Goal: Transaction & Acquisition: Download file/media

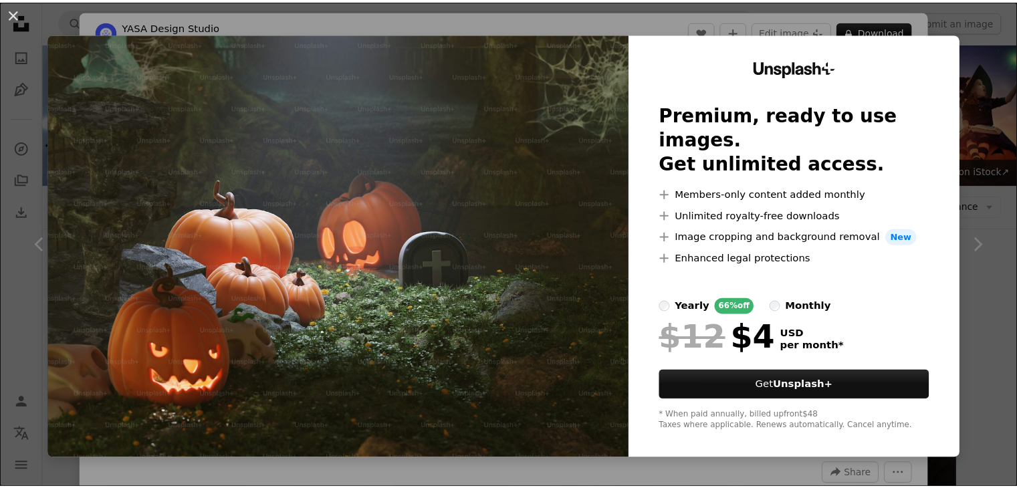
scroll to position [4949, 0]
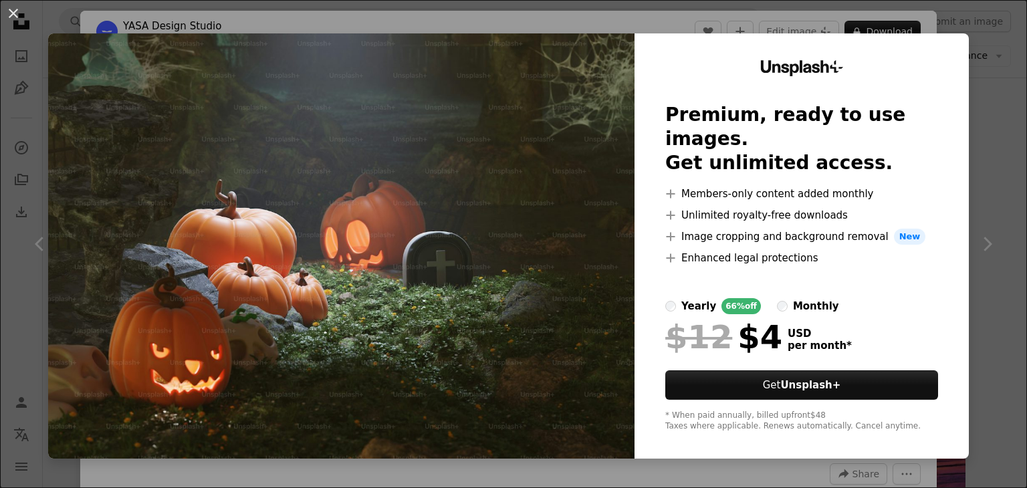
click at [974, 276] on div "An X shape Unsplash+ Premium, ready to use images. Get unlimited access. A plus…" at bounding box center [513, 244] width 1027 height 488
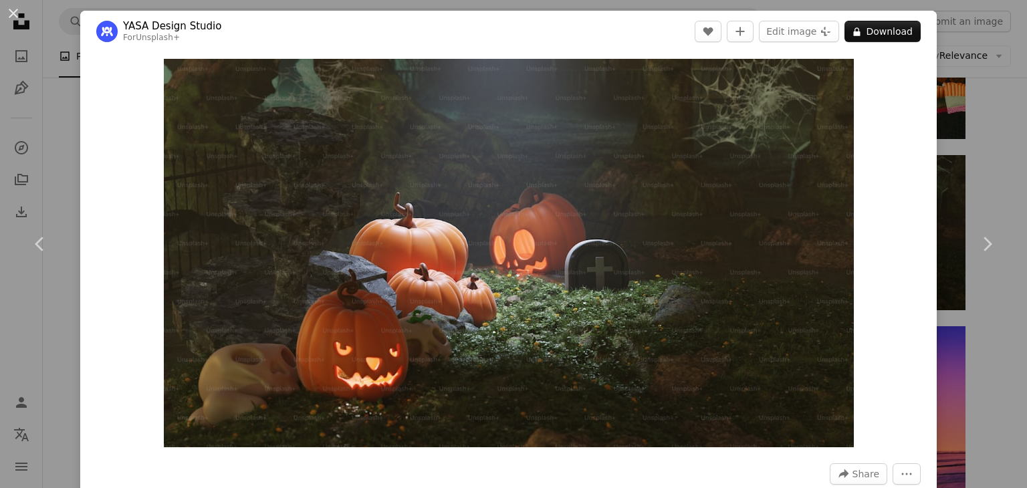
click at [963, 140] on div "An X shape Chevron left Chevron right YASA Design Studio For Unsplash+ A heart …" at bounding box center [513, 244] width 1027 height 488
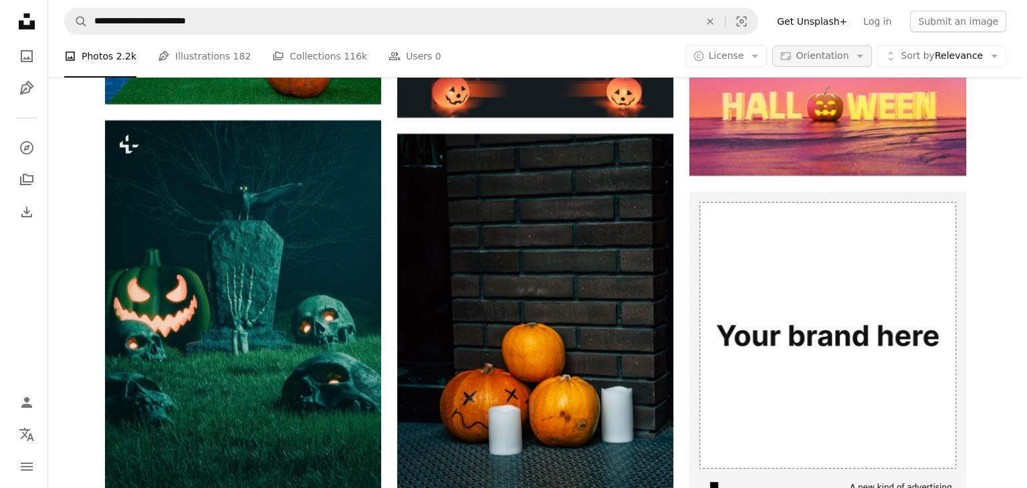
scroll to position [5284, 0]
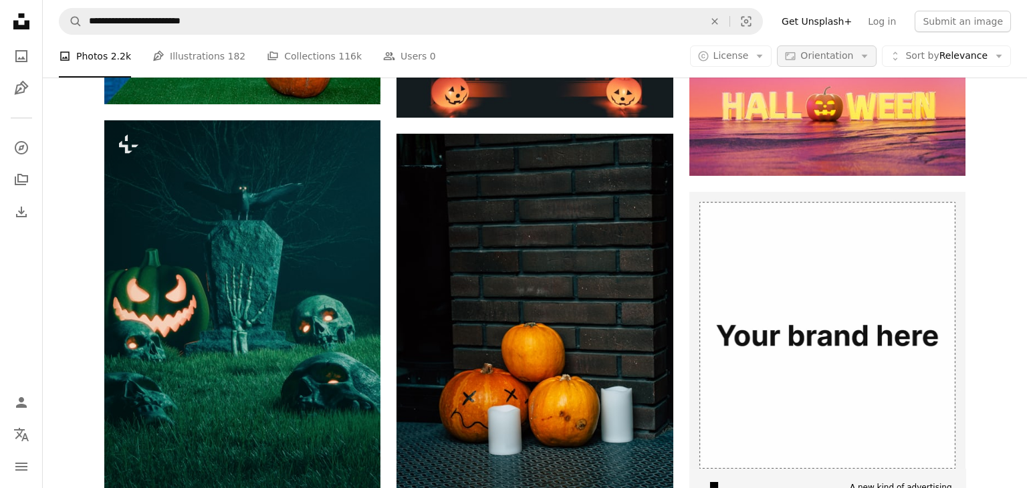
click at [832, 61] on span "Orientation" at bounding box center [827, 55] width 53 height 11
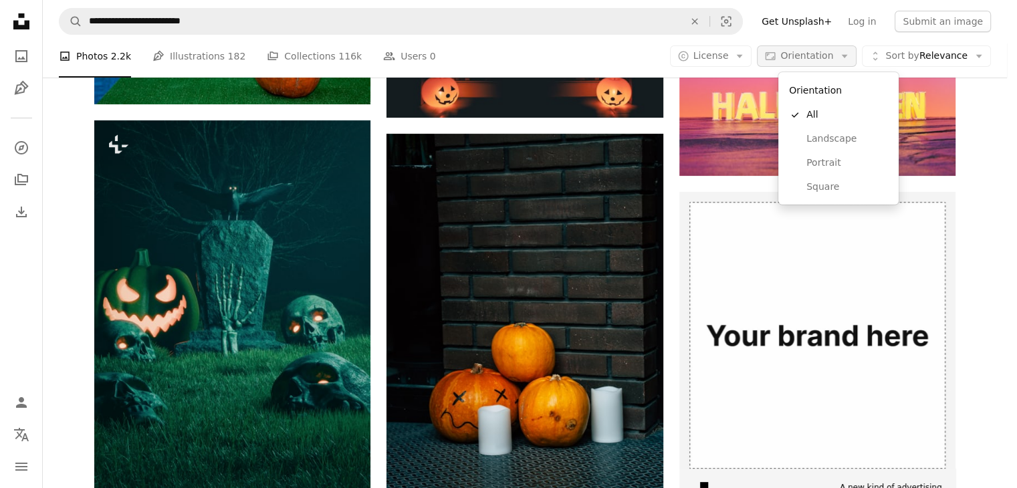
drag, startPoint x: 832, startPoint y: 62, endPoint x: 787, endPoint y: 60, distance: 45.5
click at [832, 61] on span "Orientation" at bounding box center [807, 55] width 53 height 11
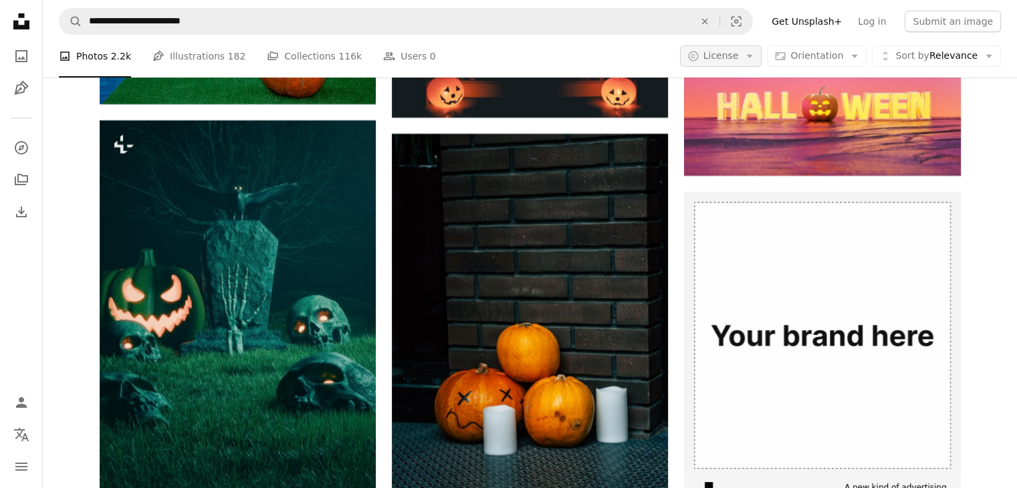
scroll to position [0, 0]
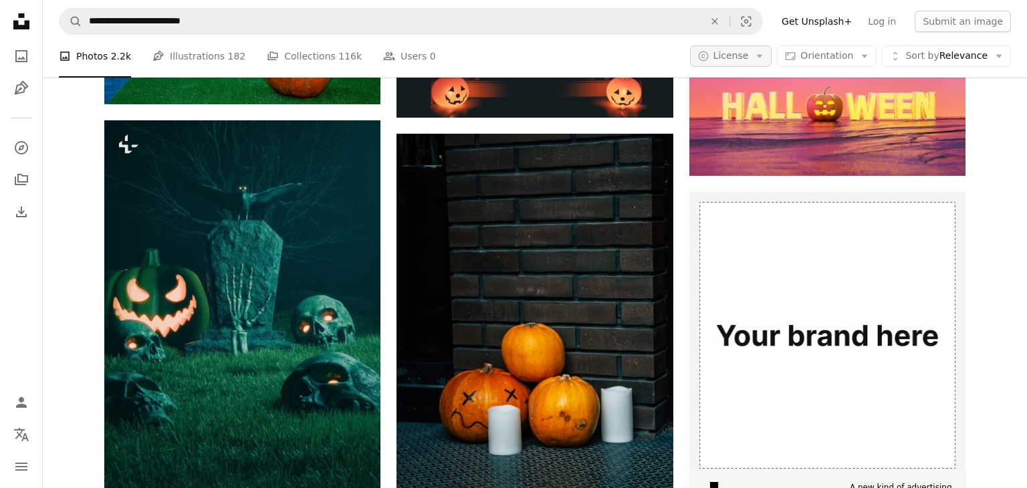
click at [749, 60] on span "License" at bounding box center [731, 55] width 35 height 11
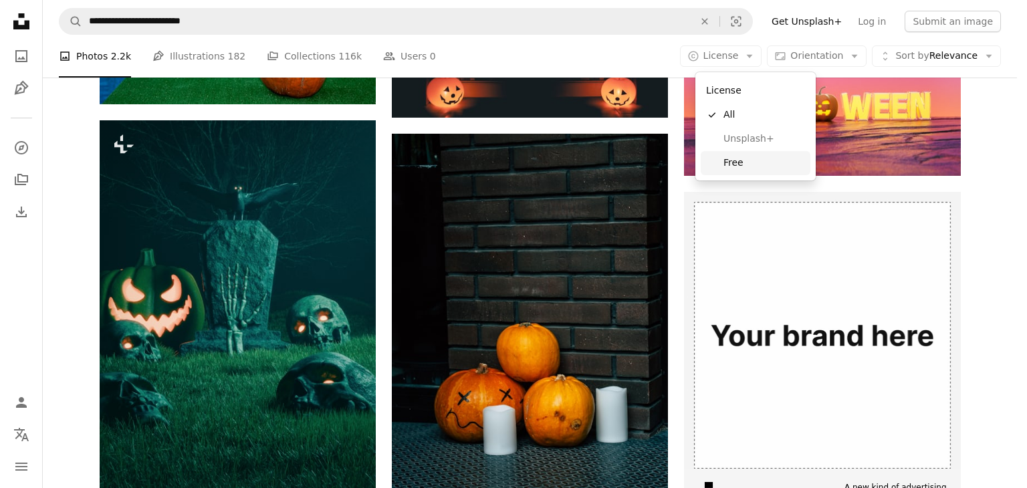
click at [738, 165] on span "Free" at bounding box center [765, 163] width 82 height 13
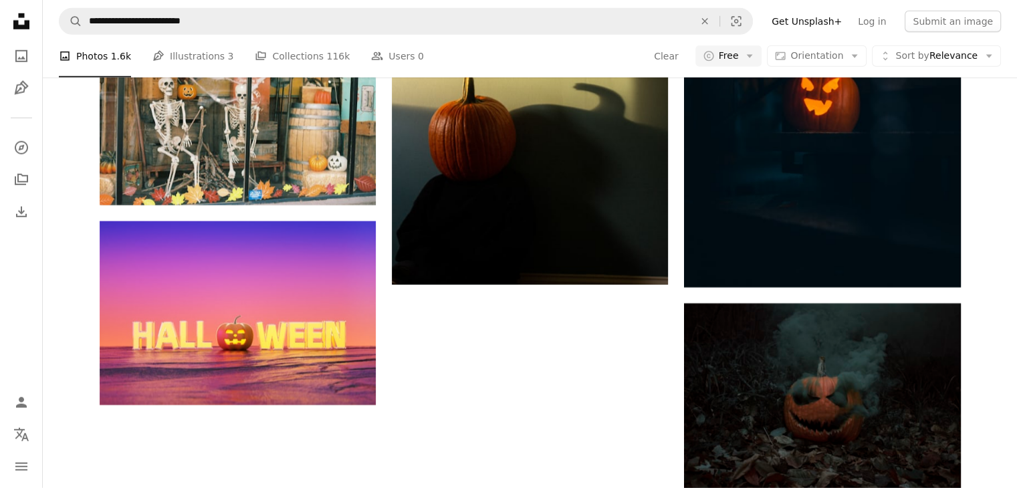
scroll to position [1739, 0]
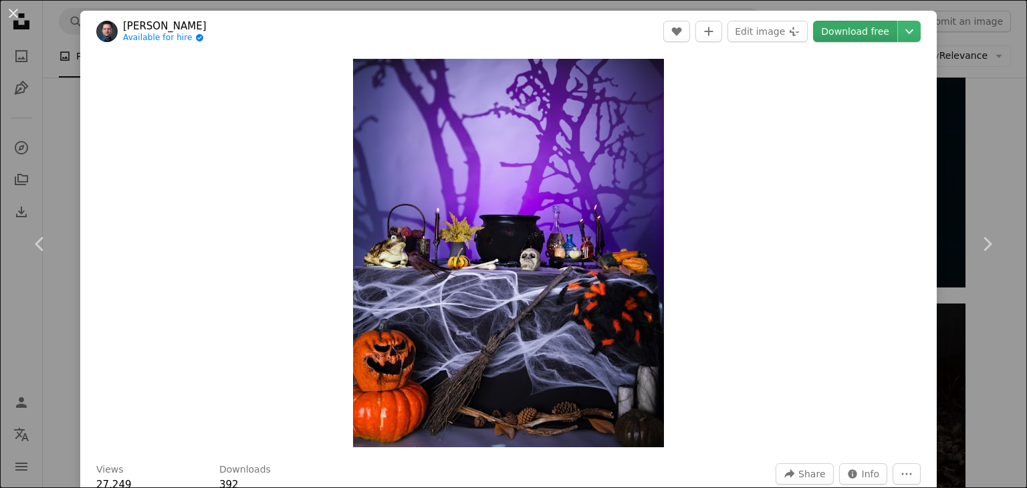
click at [848, 35] on link "Download free" at bounding box center [855, 31] width 84 height 21
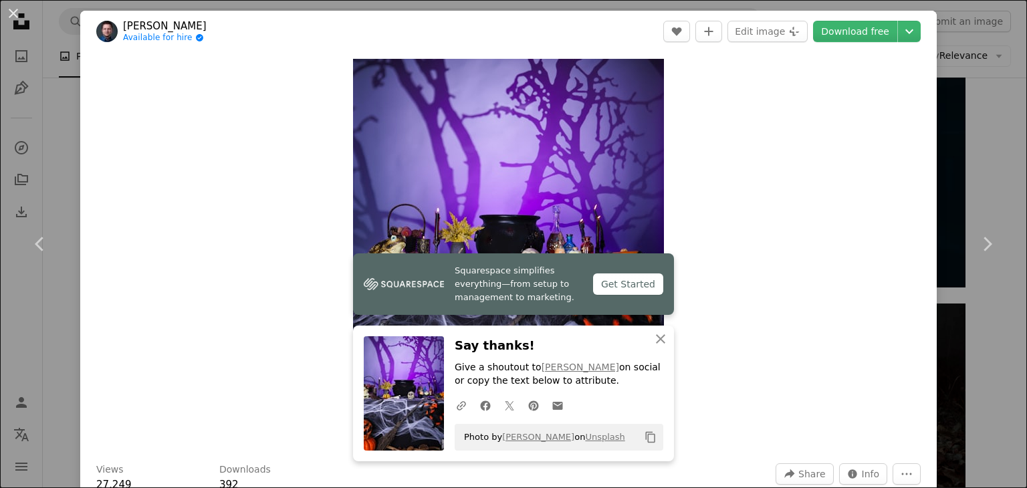
click at [979, 84] on div "An X shape Chevron left Chevron right Squarespace simplifies everything—from se…" at bounding box center [513, 244] width 1027 height 488
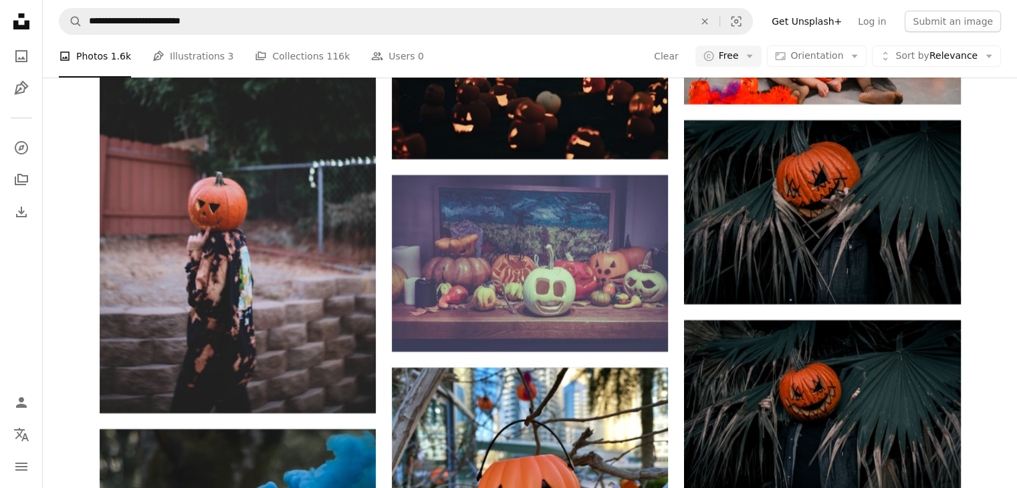
scroll to position [2943, 0]
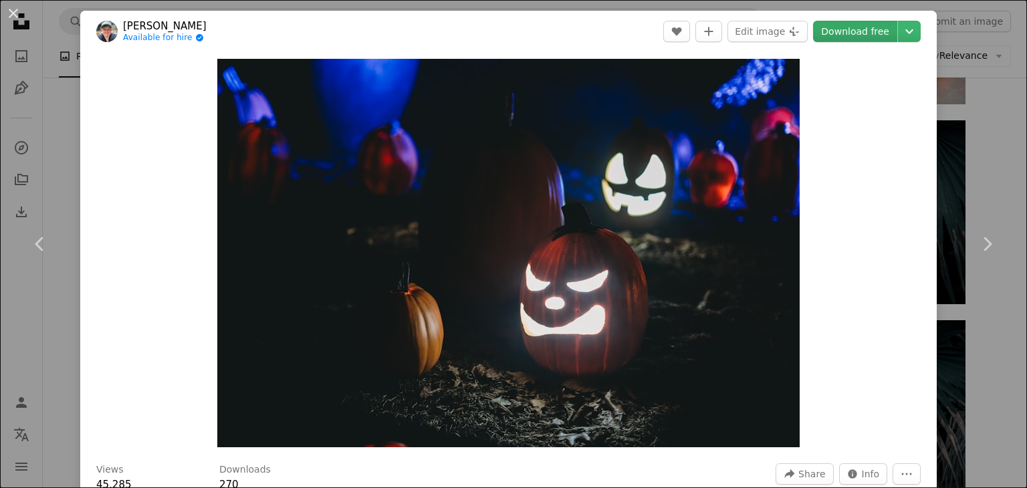
click at [854, 32] on link "Download free" at bounding box center [855, 31] width 84 height 21
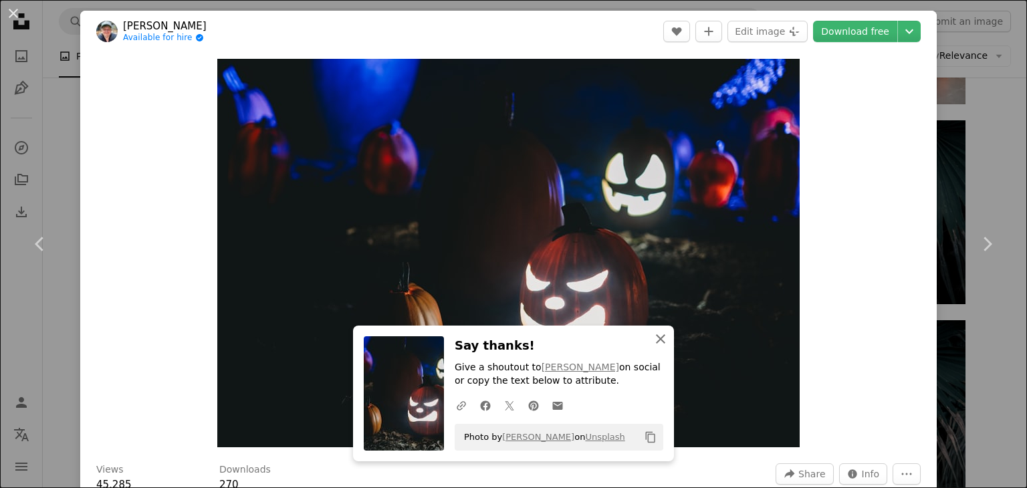
drag, startPoint x: 657, startPoint y: 346, endPoint x: 664, endPoint y: 344, distance: 7.0
click at [657, 346] on icon "An X shape" at bounding box center [661, 339] width 16 height 16
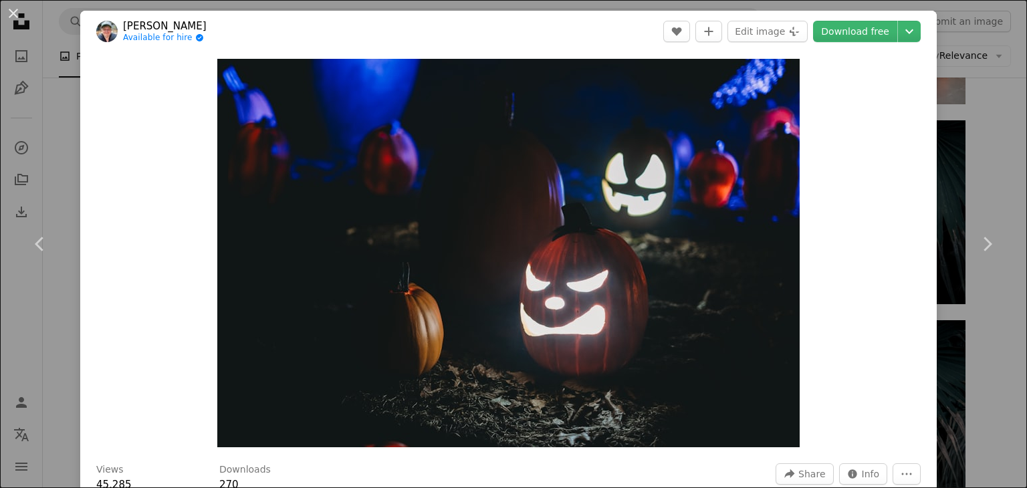
drag, startPoint x: 981, startPoint y: 334, endPoint x: 972, endPoint y: 334, distance: 8.7
click at [981, 334] on div "An X shape Chevron left Chevron right [PERSON_NAME] Available for hire A checkm…" at bounding box center [513, 244] width 1027 height 488
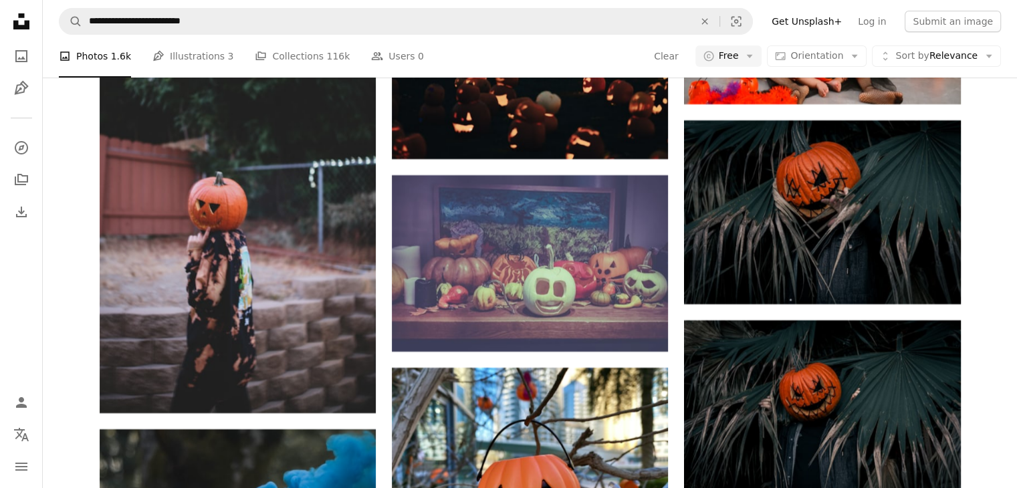
scroll to position [4347, 0]
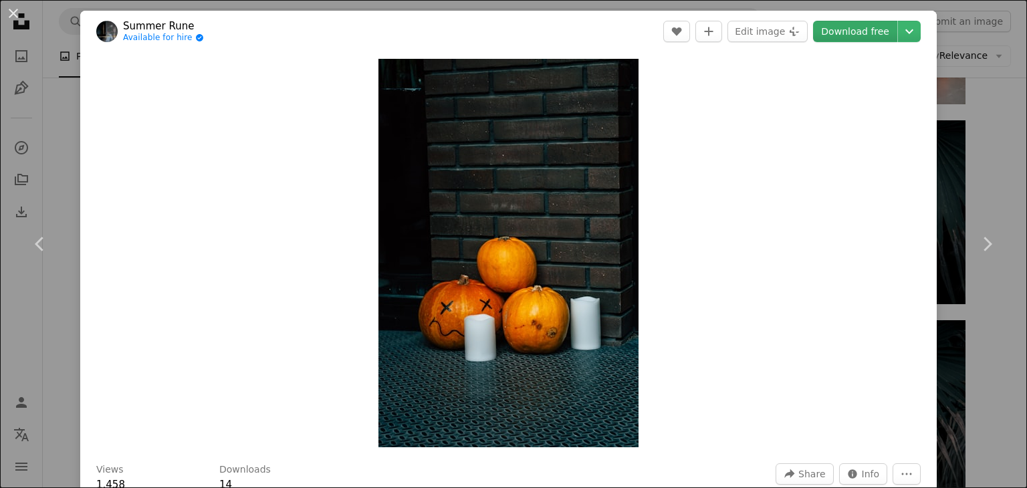
click at [835, 33] on link "Download free" at bounding box center [855, 31] width 84 height 21
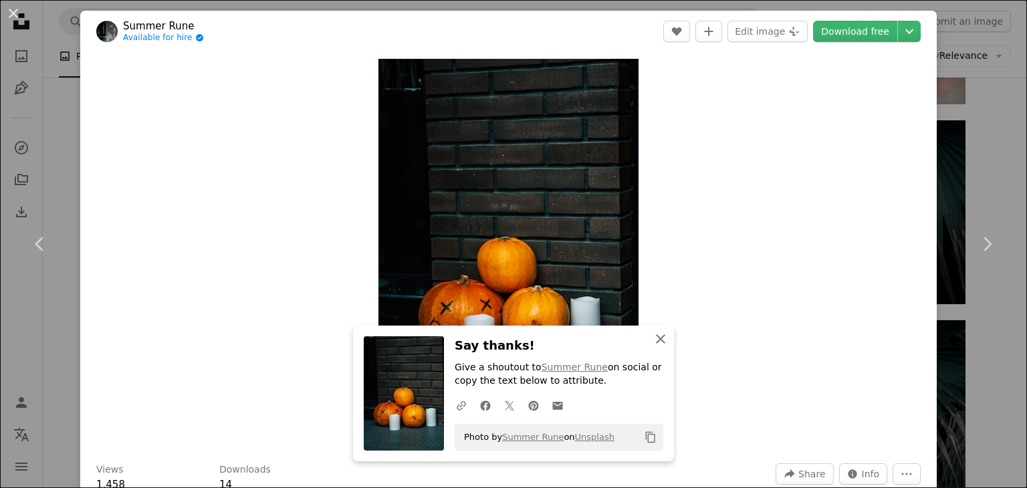
click at [658, 341] on icon "button" at bounding box center [660, 338] width 9 height 9
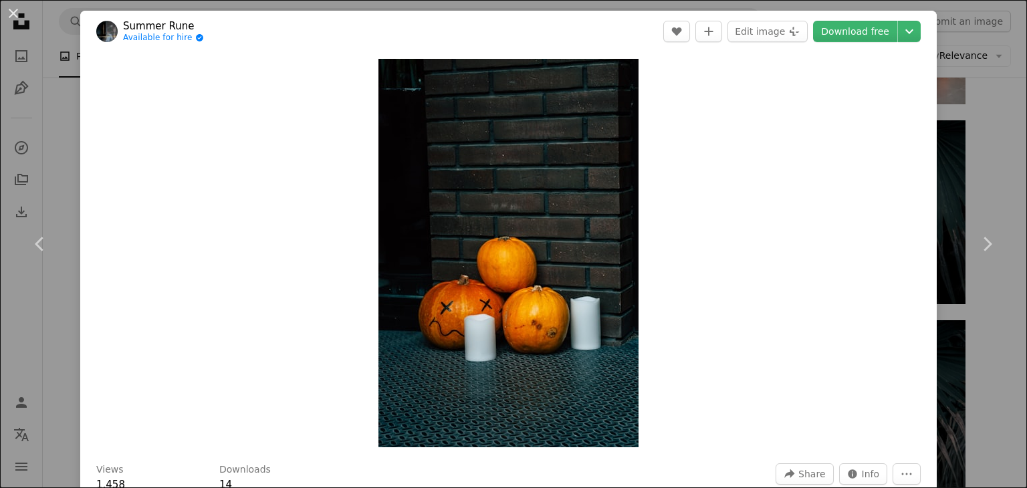
click at [983, 334] on div "An X shape Chevron left Chevron right Summer Rune Available for hire A checkmar…" at bounding box center [513, 244] width 1027 height 488
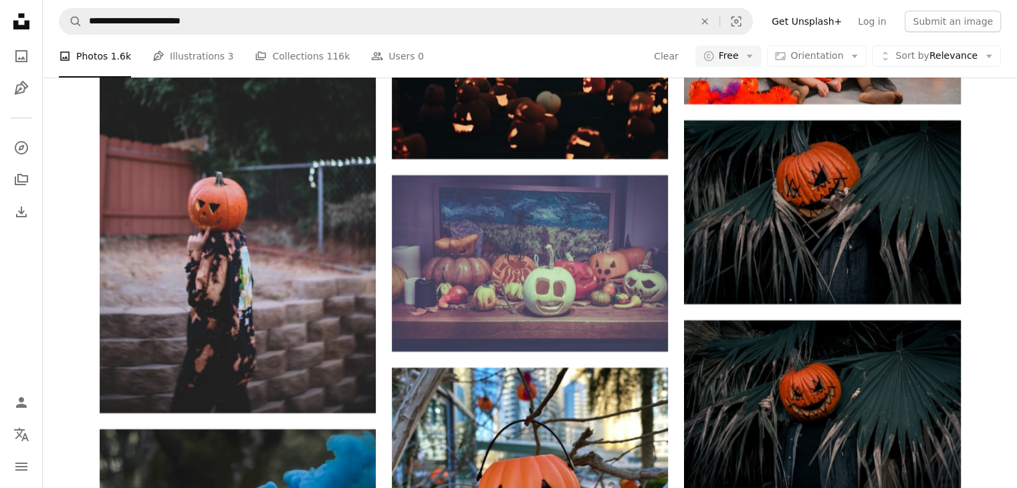
scroll to position [7625, 0]
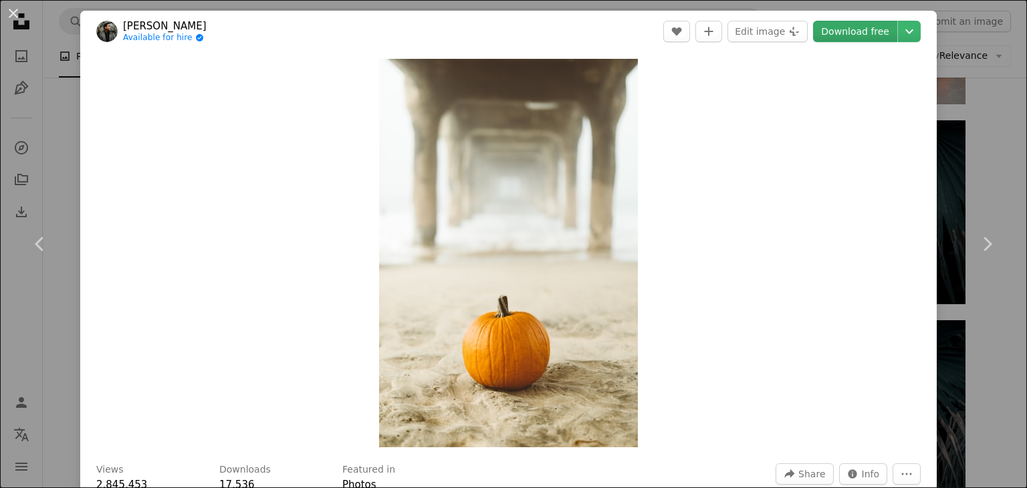
click at [844, 29] on link "Download free" at bounding box center [855, 31] width 84 height 21
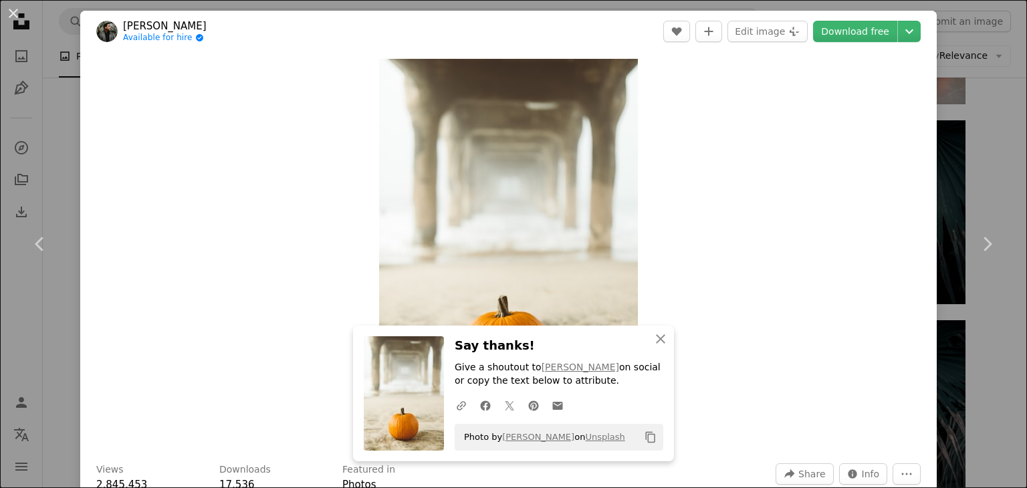
click at [977, 326] on div "An X shape Chevron left Chevron right An X shape Close Say thanks! Give a shout…" at bounding box center [513, 244] width 1027 height 488
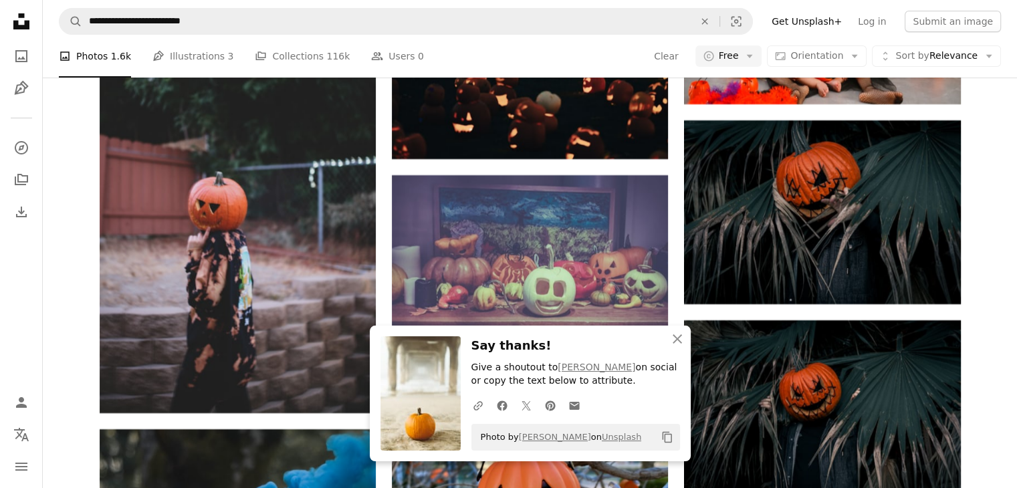
scroll to position [7892, 0]
click at [682, 338] on icon "An X shape" at bounding box center [678, 339] width 16 height 16
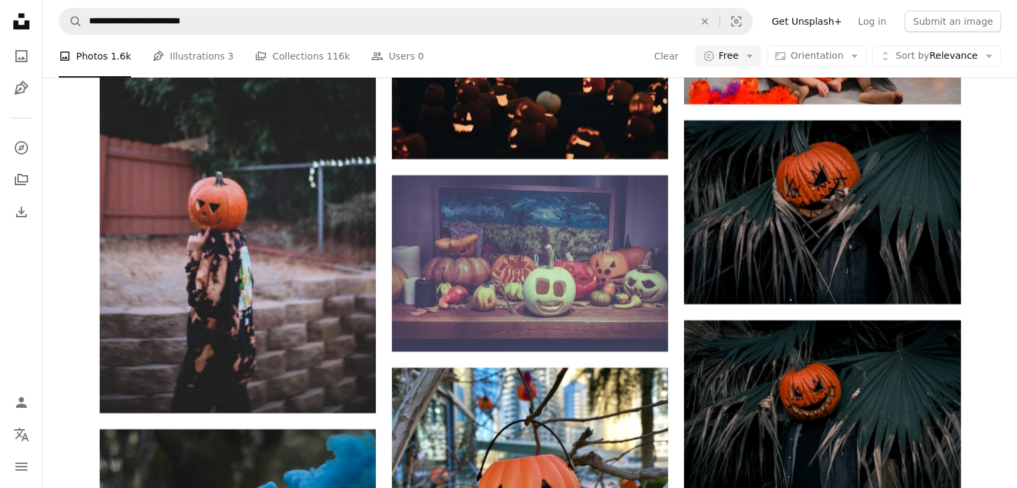
scroll to position [8427, 0]
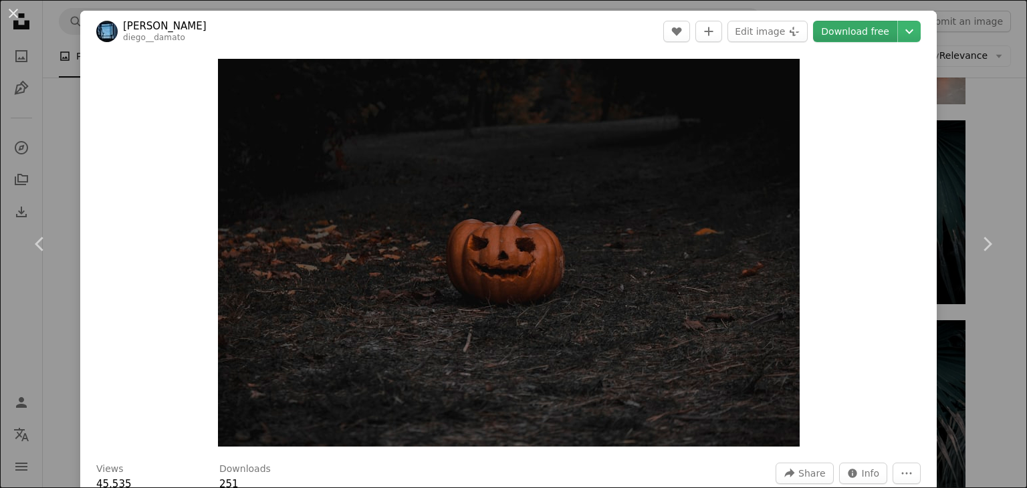
click at [854, 33] on link "Download free" at bounding box center [855, 31] width 84 height 21
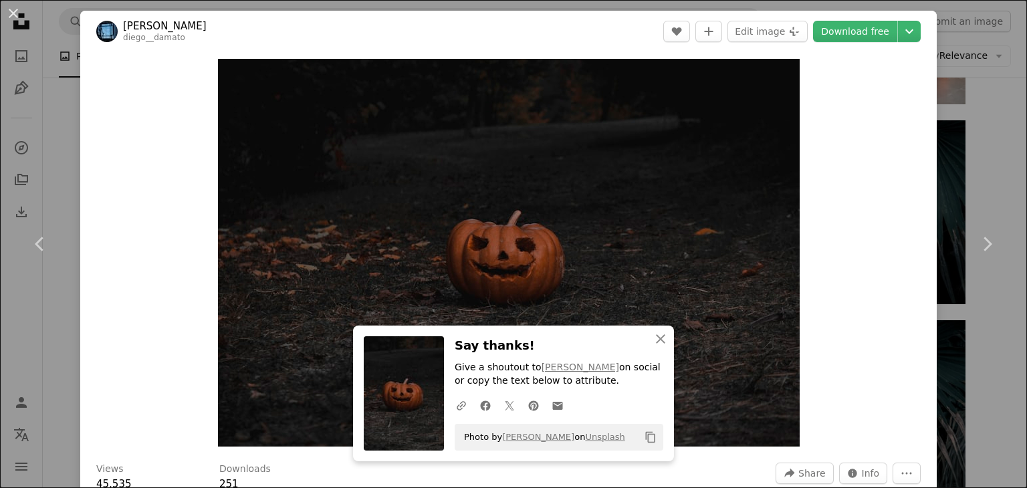
click at [983, 118] on div "An X shape Chevron left Chevron right An X shape Close Say thanks! Give a shout…" at bounding box center [513, 244] width 1027 height 488
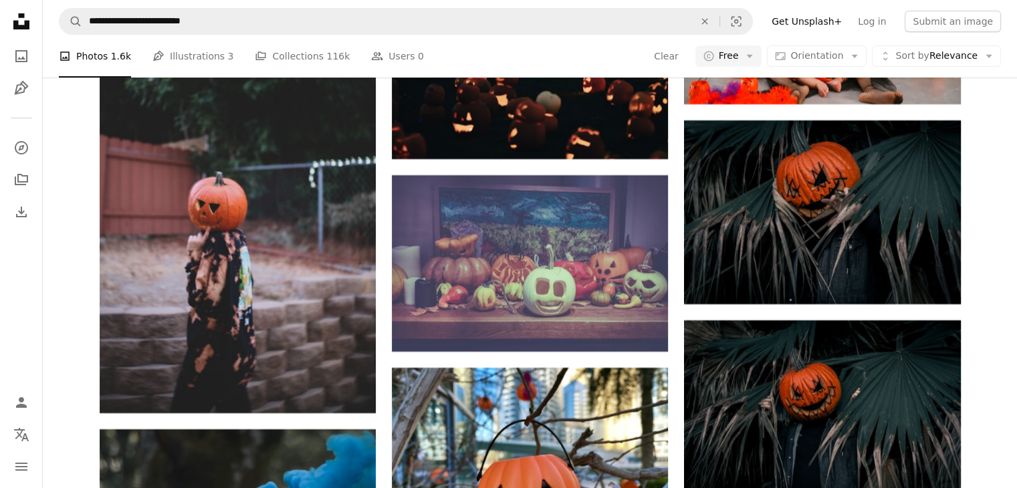
scroll to position [16119, 0]
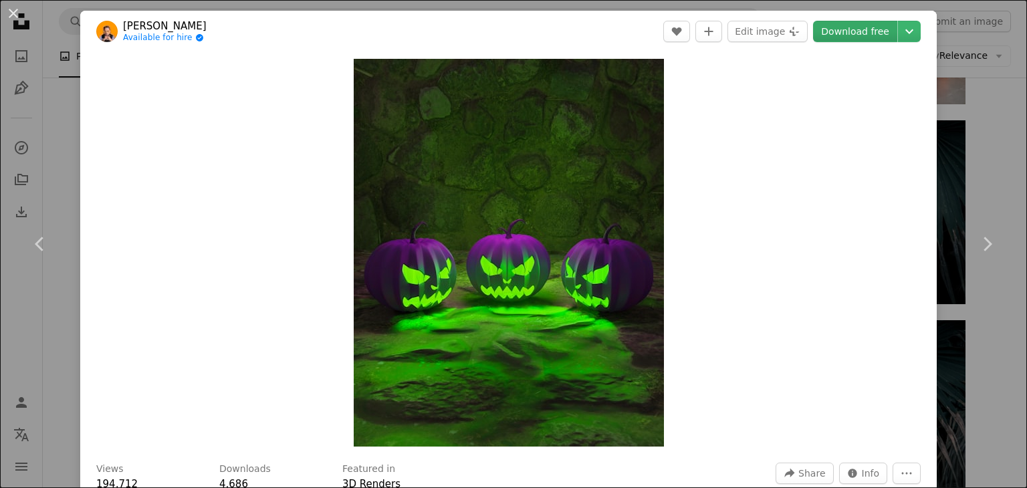
click at [834, 38] on link "Download free" at bounding box center [855, 31] width 84 height 21
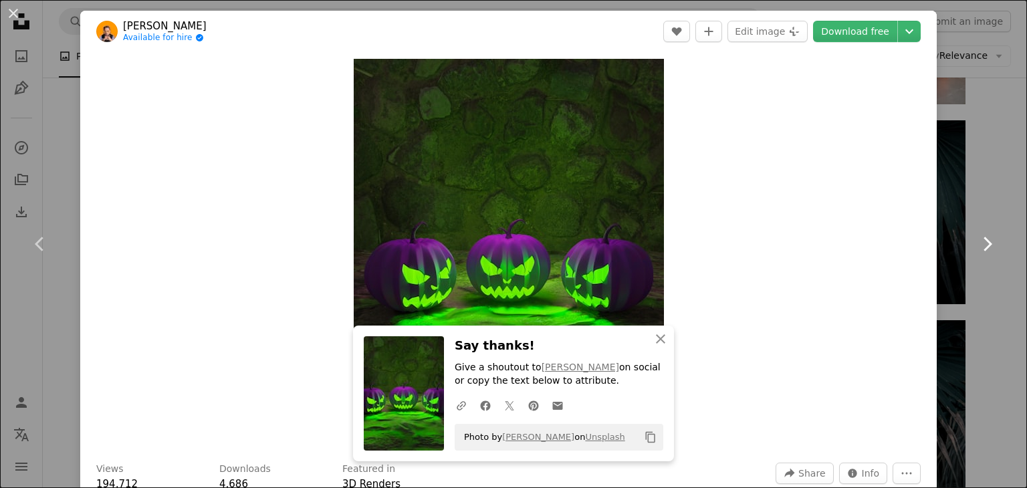
click at [978, 298] on link "Chevron right" at bounding box center [987, 244] width 80 height 128
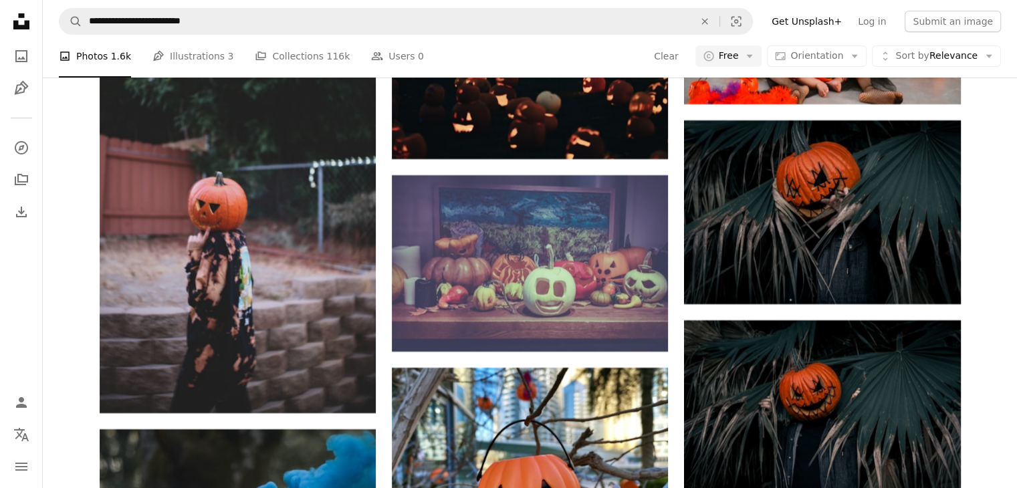
scroll to position [19798, 0]
